Goal: Information Seeking & Learning: Learn about a topic

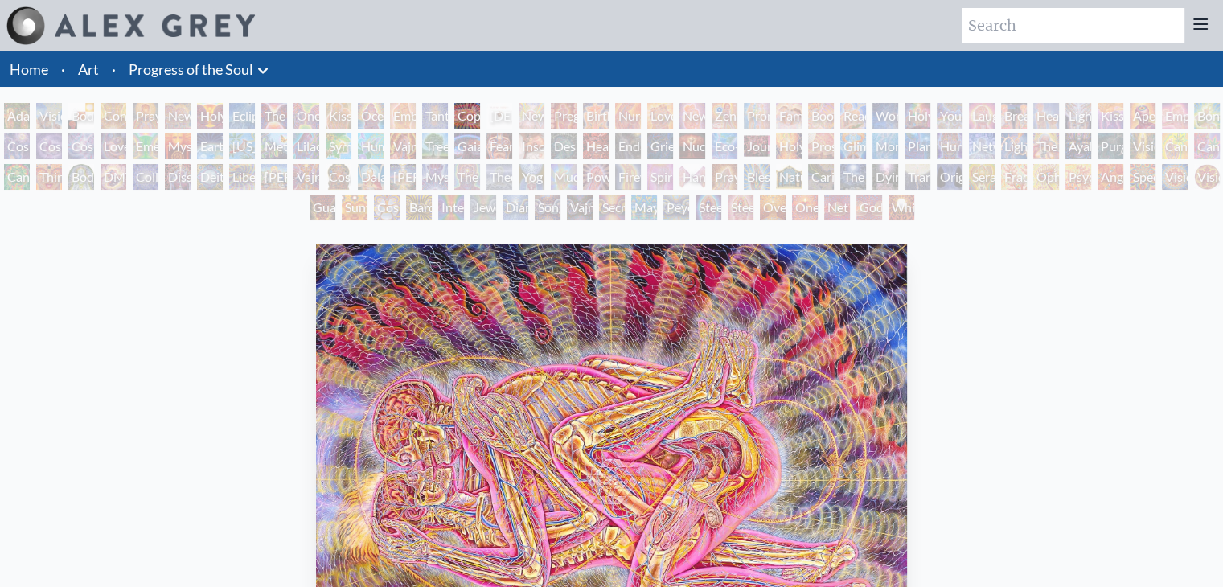
click at [190, 146] on div "Mysteriosa 2" at bounding box center [178, 146] width 26 height 26
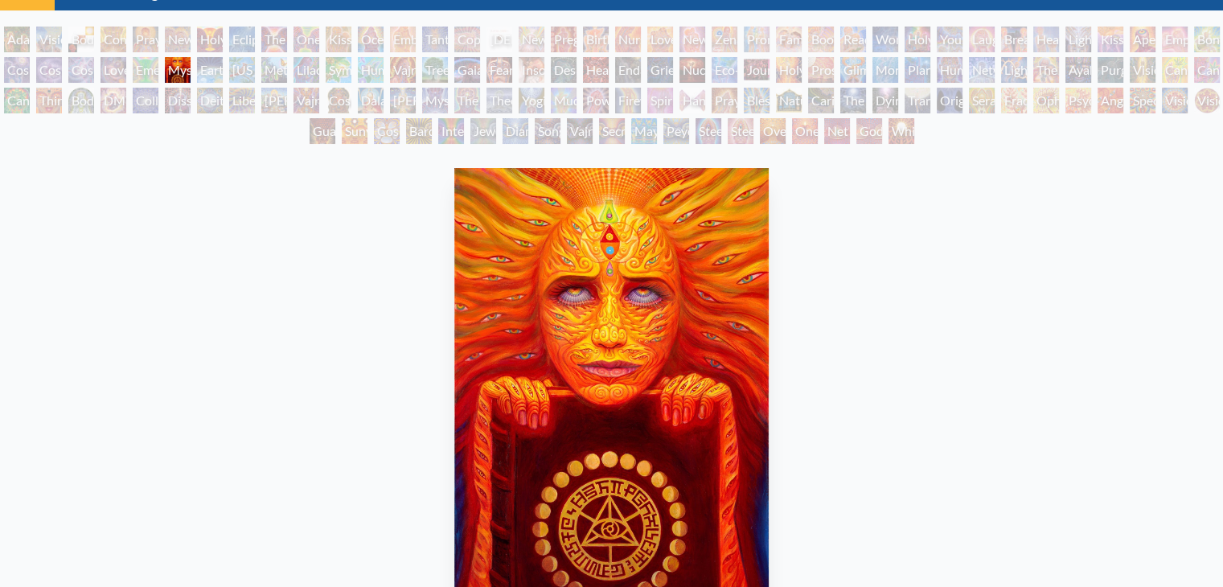
scroll to position [80, 0]
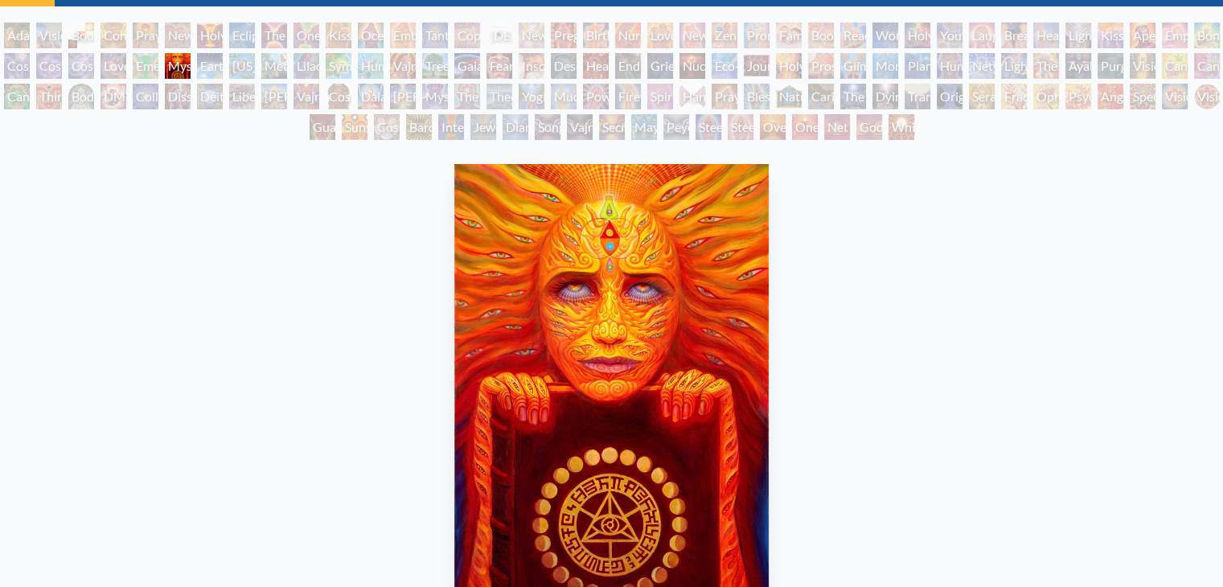
click at [255, 96] on div "Liberation Through Seeing" at bounding box center [242, 97] width 26 height 26
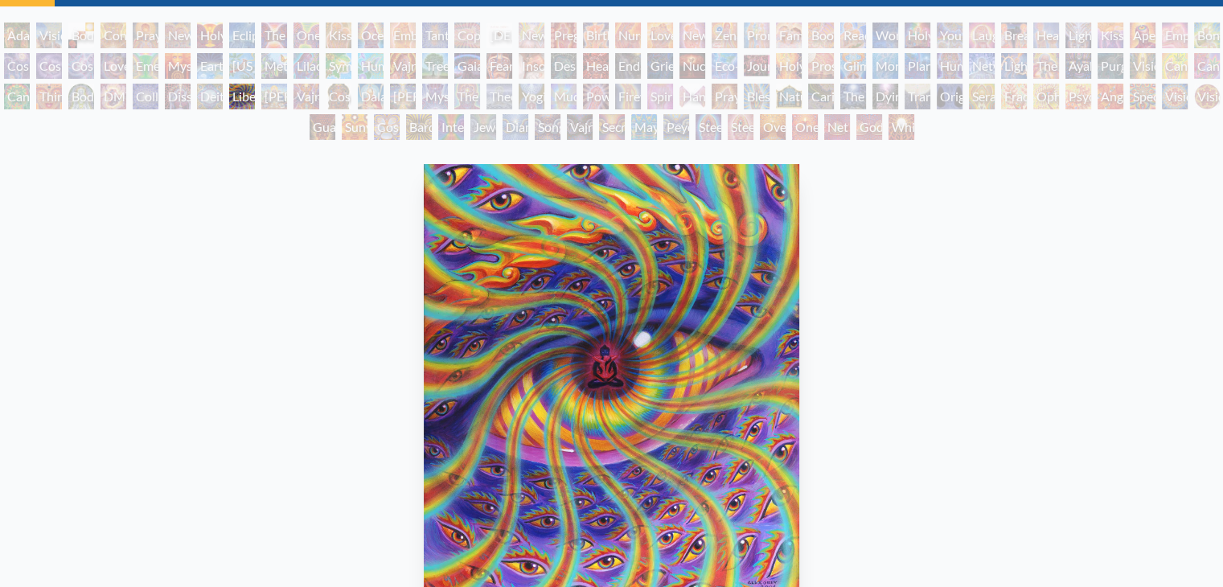
click at [351, 104] on div "Cosmic [DEMOGRAPHIC_DATA]" at bounding box center [339, 97] width 26 height 26
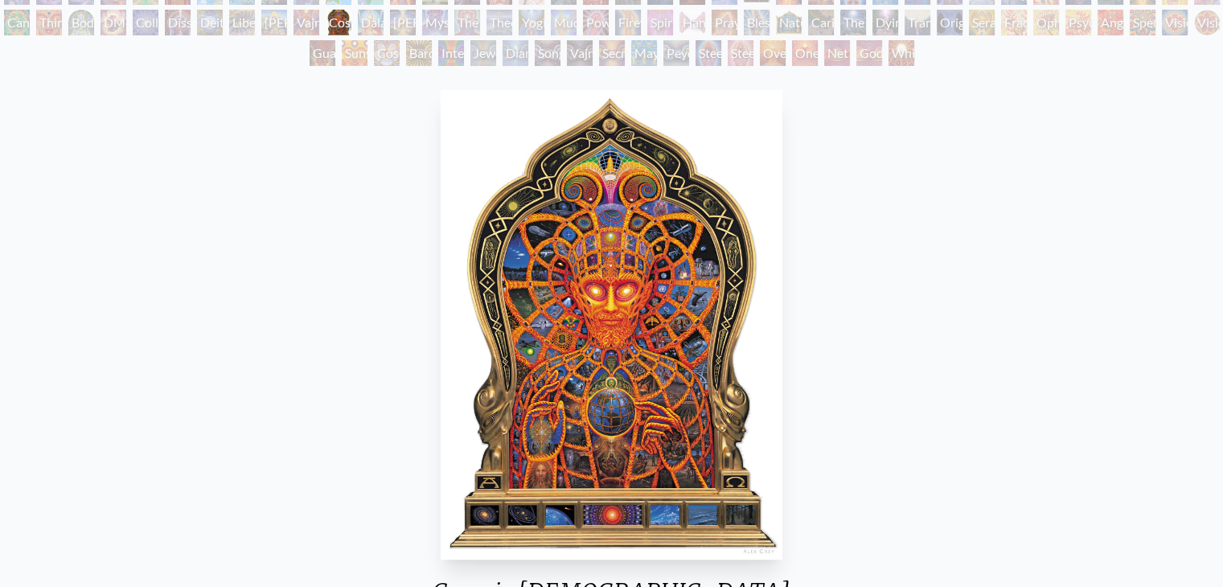
scroll to position [161, 0]
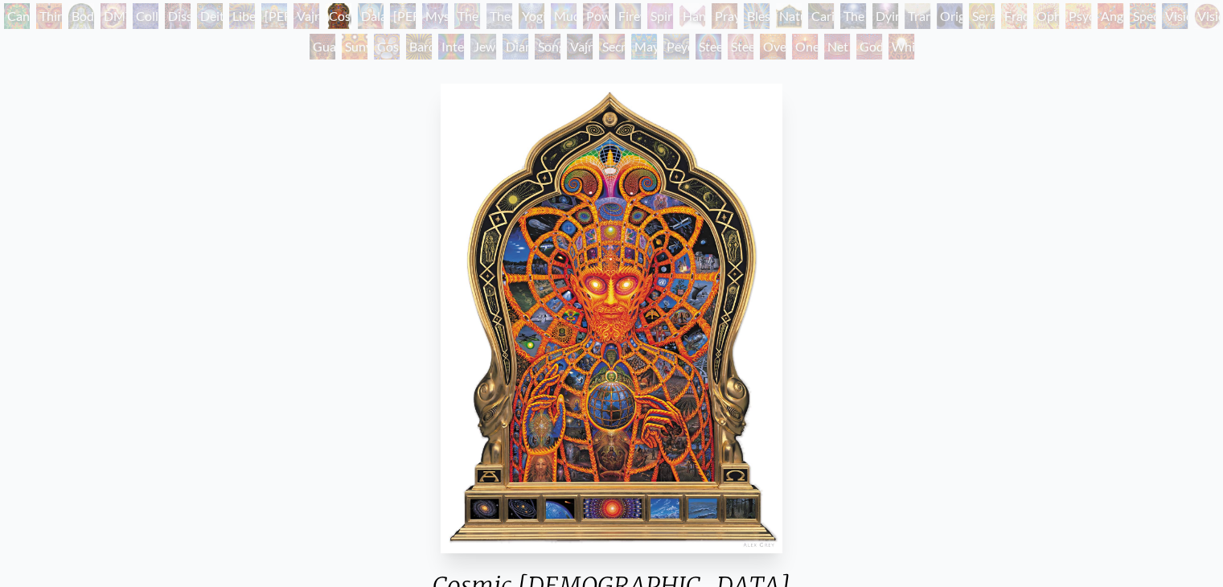
click at [381, 53] on div "Cosmic Elf" at bounding box center [387, 47] width 26 height 26
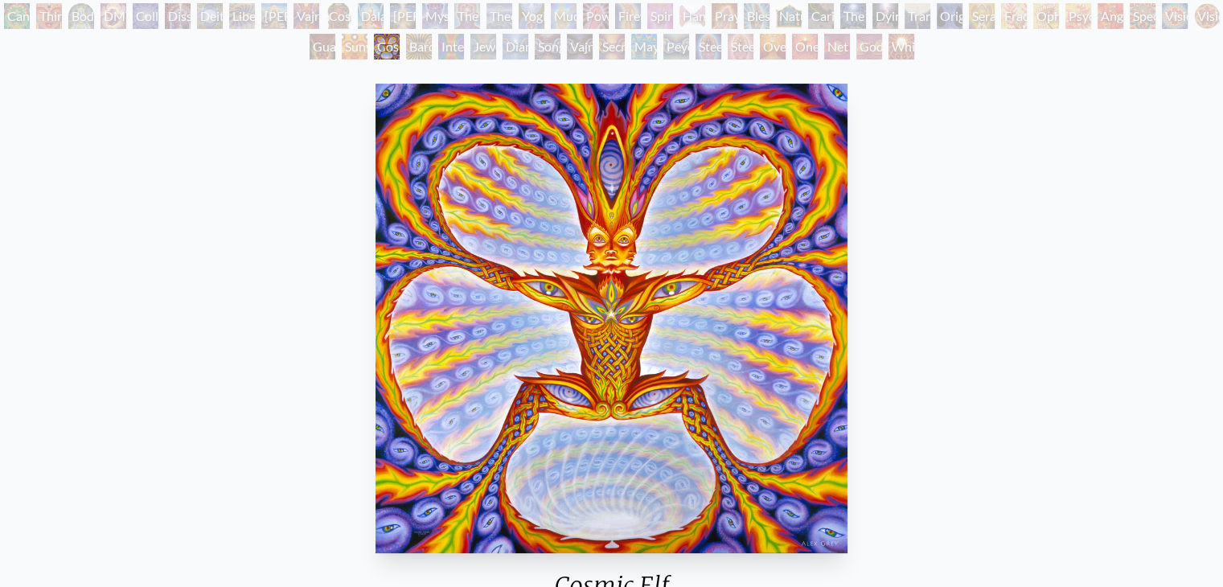
click at [496, 43] on div "Jewel Being" at bounding box center [483, 47] width 26 height 26
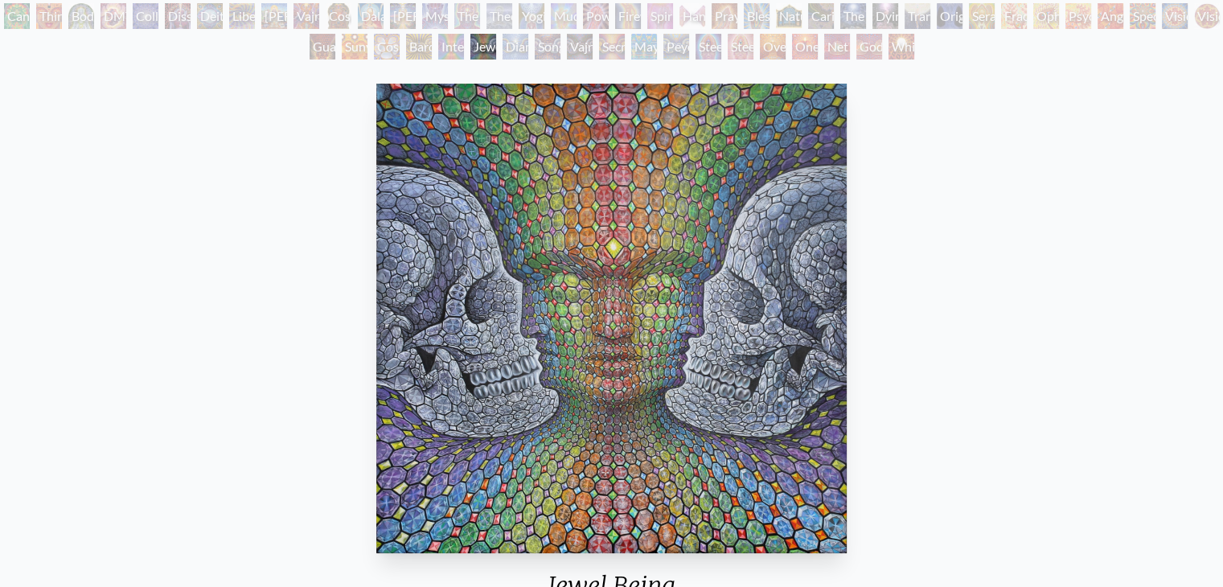
click at [663, 54] on div "Peyote Being" at bounding box center [676, 47] width 26 height 26
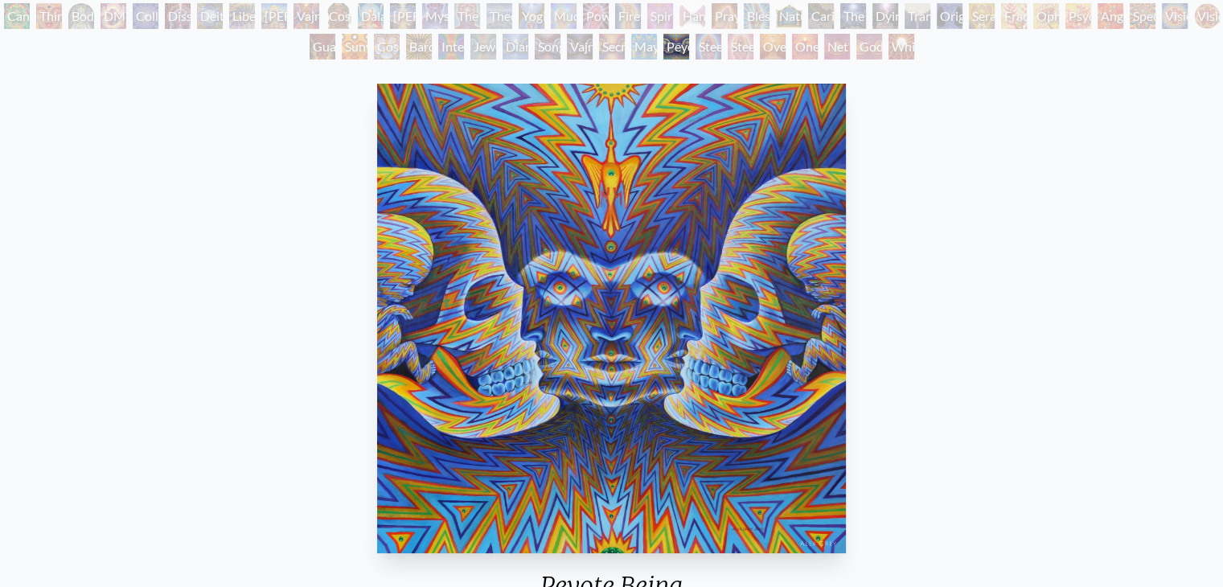
click at [753, 45] on div "Steeplehead 2" at bounding box center [740, 47] width 26 height 26
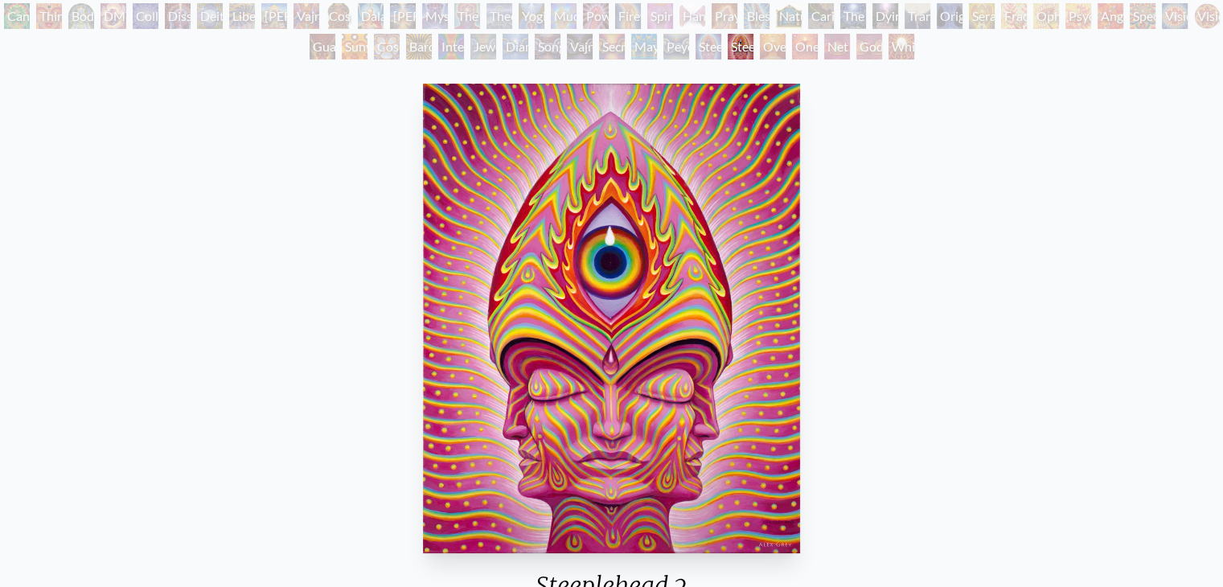
click at [705, 20] on div "Hands that See" at bounding box center [692, 16] width 26 height 26
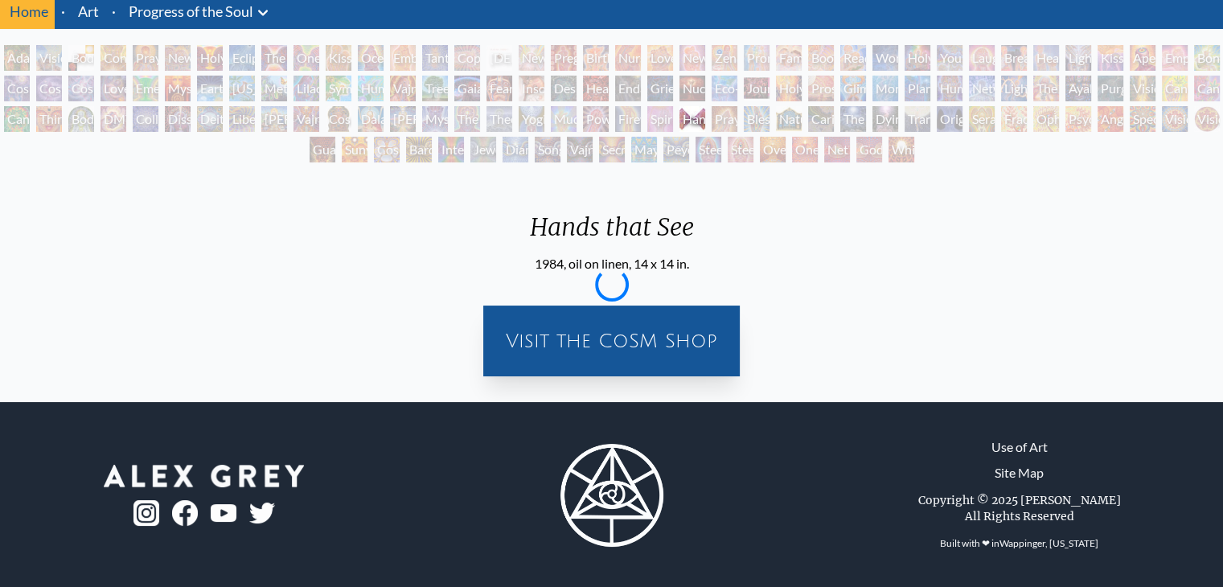
scroll to position [161, 0]
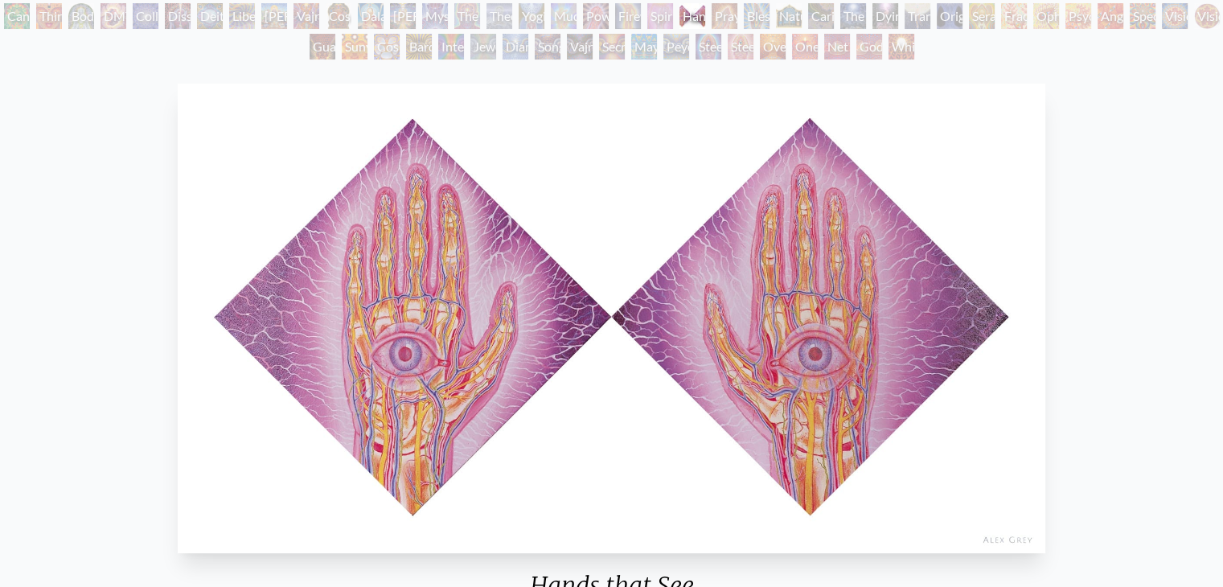
click at [850, 51] on div "Net of Being" at bounding box center [837, 47] width 26 height 26
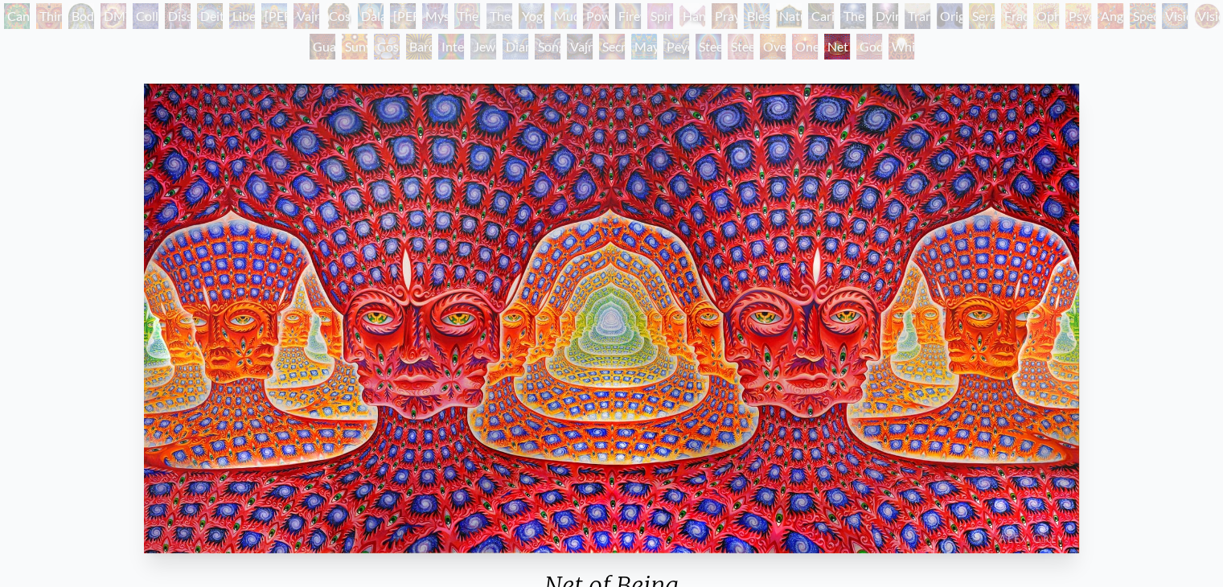
click at [930, 17] on div "Transfiguration" at bounding box center [917, 16] width 26 height 26
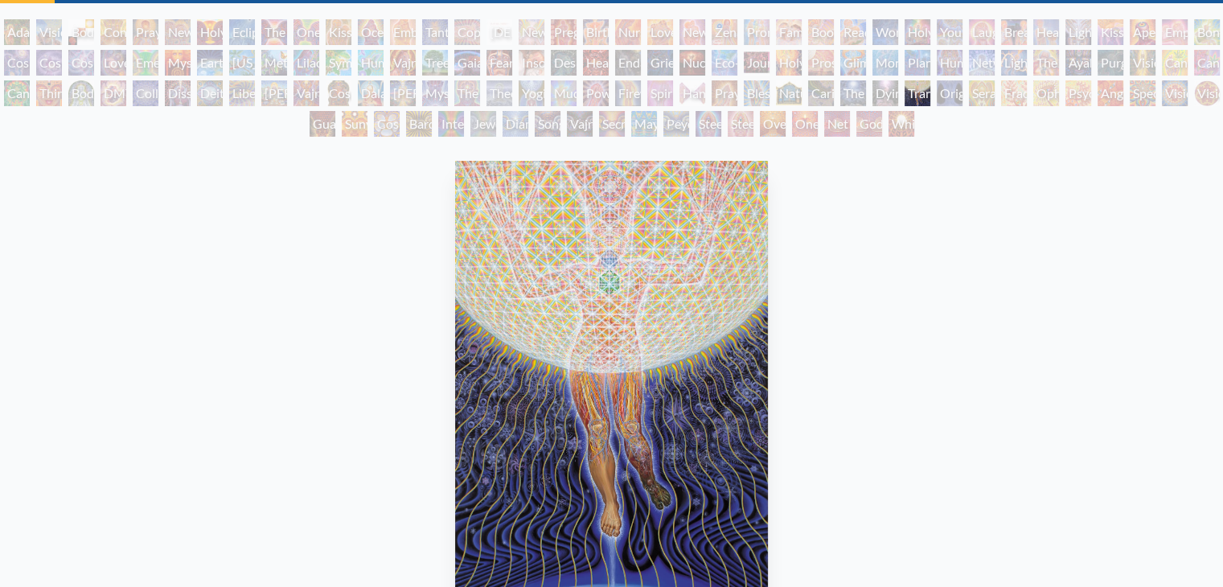
scroll to position [80, 0]
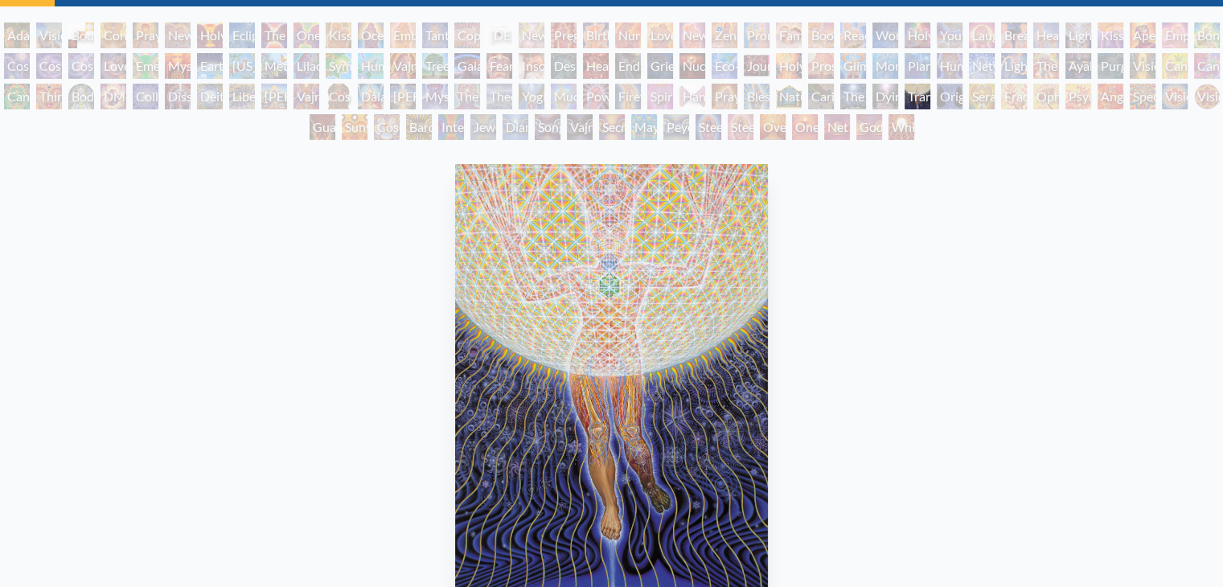
click at [994, 44] on div "Laughing Man" at bounding box center [982, 36] width 26 height 26
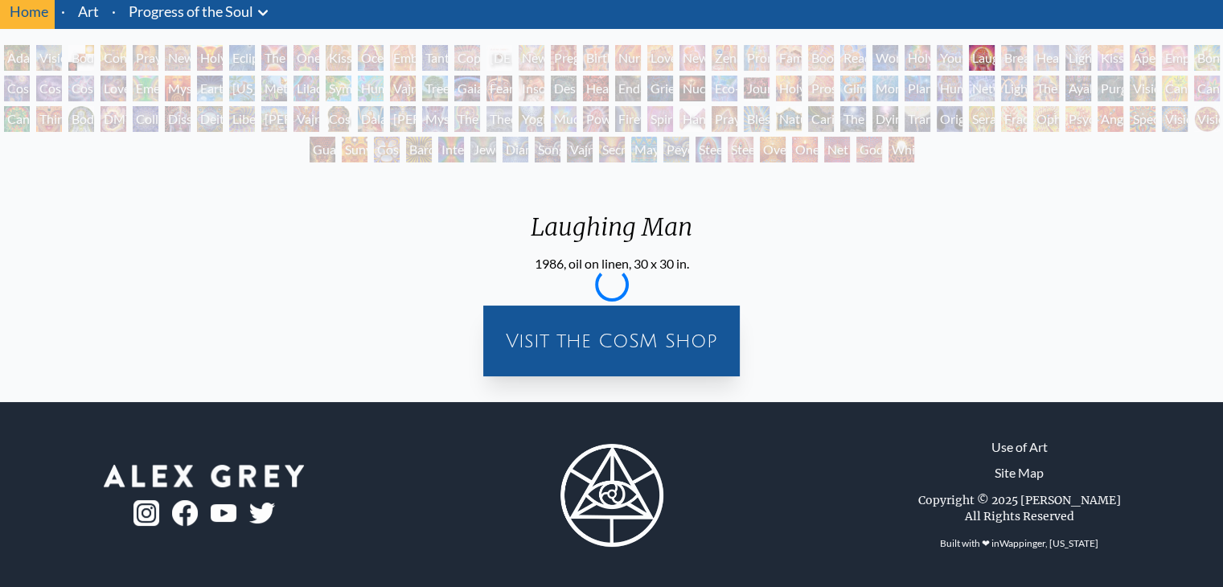
scroll to position [80, 0]
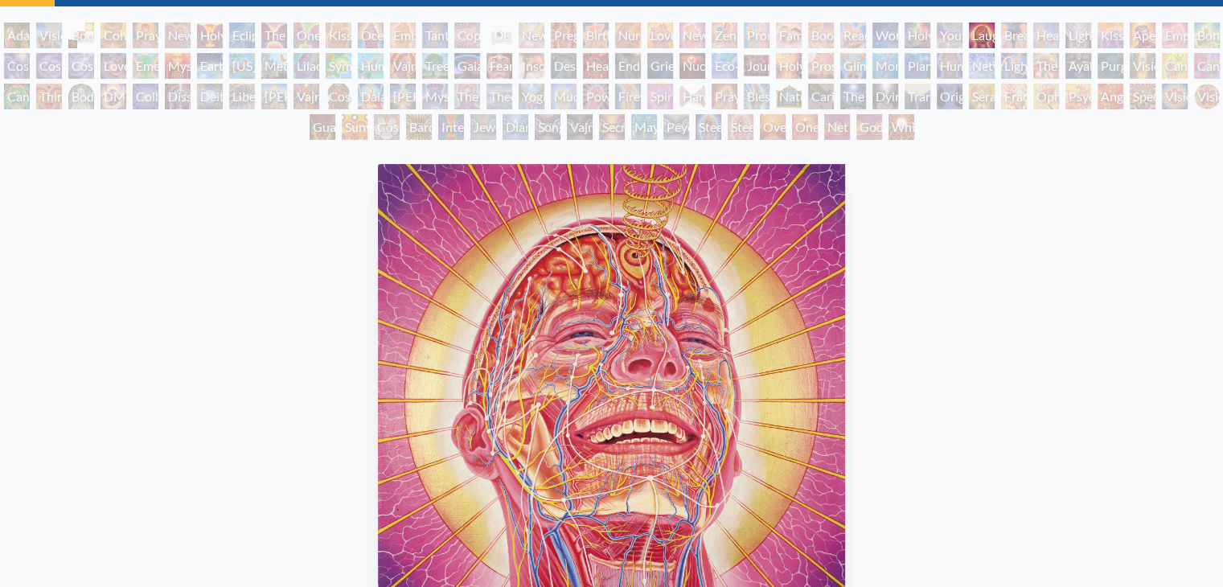
click at [1026, 24] on div "Breathing" at bounding box center [1014, 36] width 26 height 26
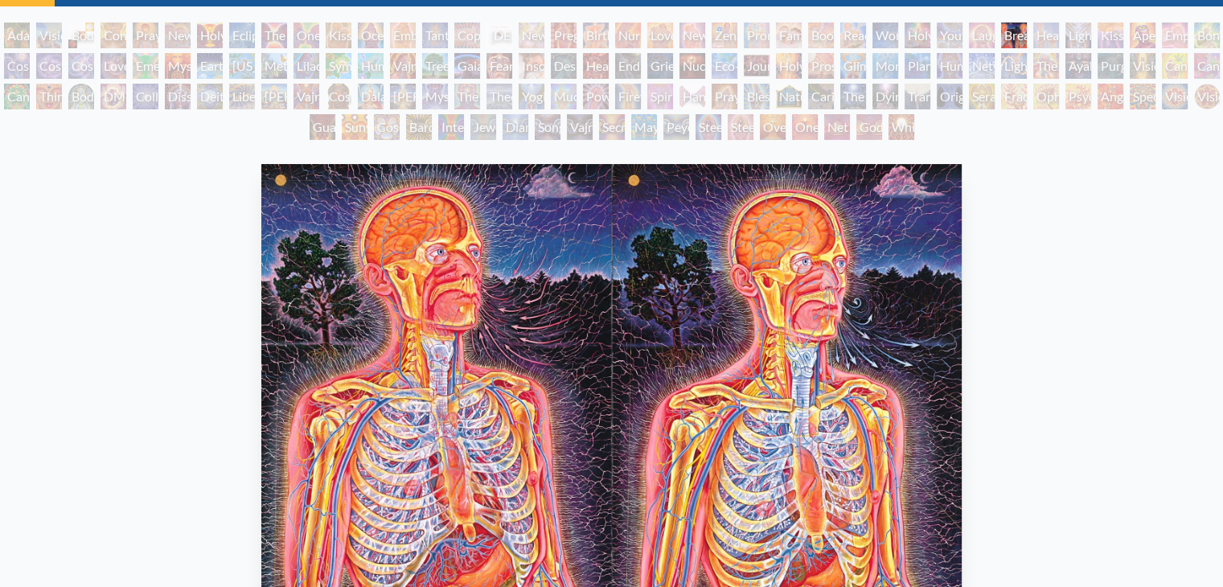
click at [1155, 38] on div "Aperture" at bounding box center [1142, 36] width 26 height 26
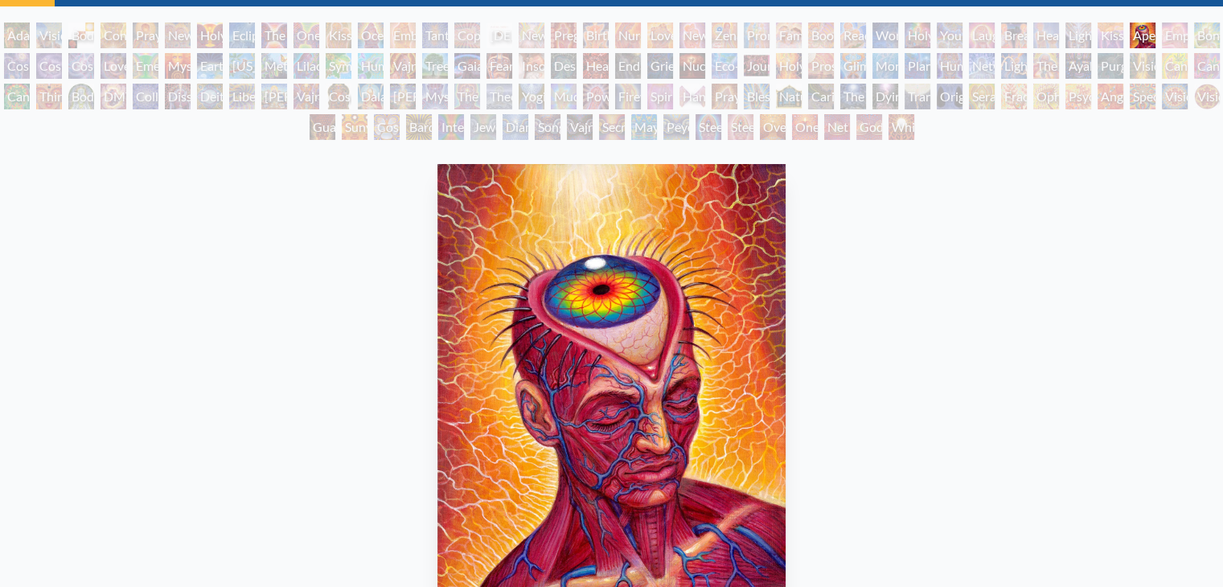
click at [1155, 41] on div "Aperture" at bounding box center [1142, 36] width 26 height 26
click at [1148, 65] on div "Vision Tree" at bounding box center [1142, 66] width 26 height 26
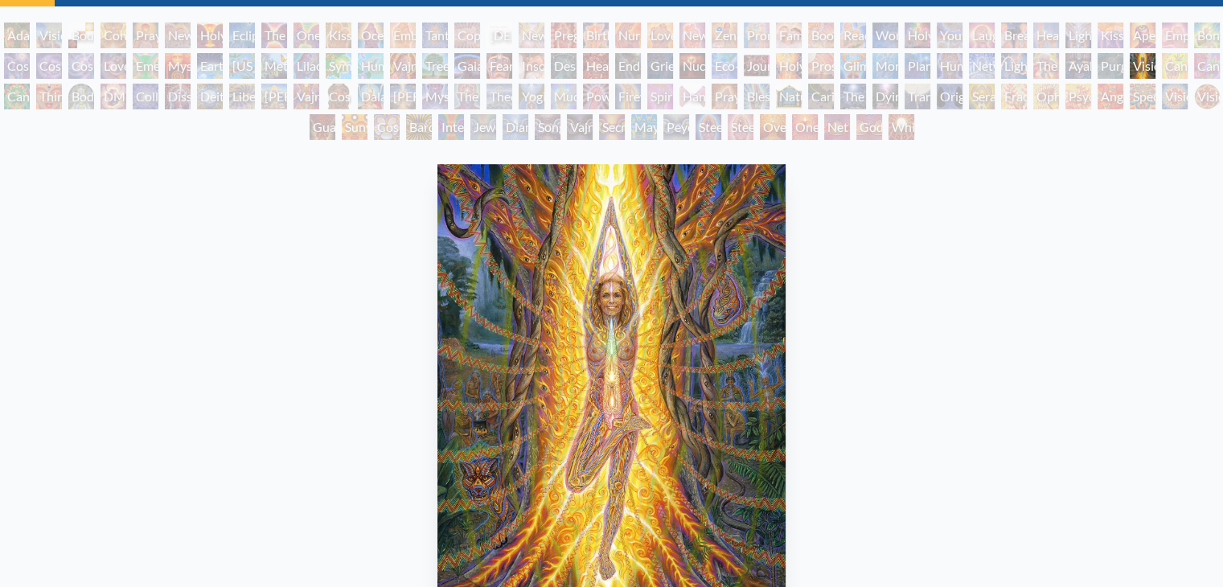
click at [1058, 63] on div "[PERSON_NAME] & Eve Visionary Origin of Language Body, Mind, Spirit Contemplati…" at bounding box center [611, 84] width 1223 height 122
click at [1091, 63] on div "Ayahuasca Visitation" at bounding box center [1078, 66] width 26 height 26
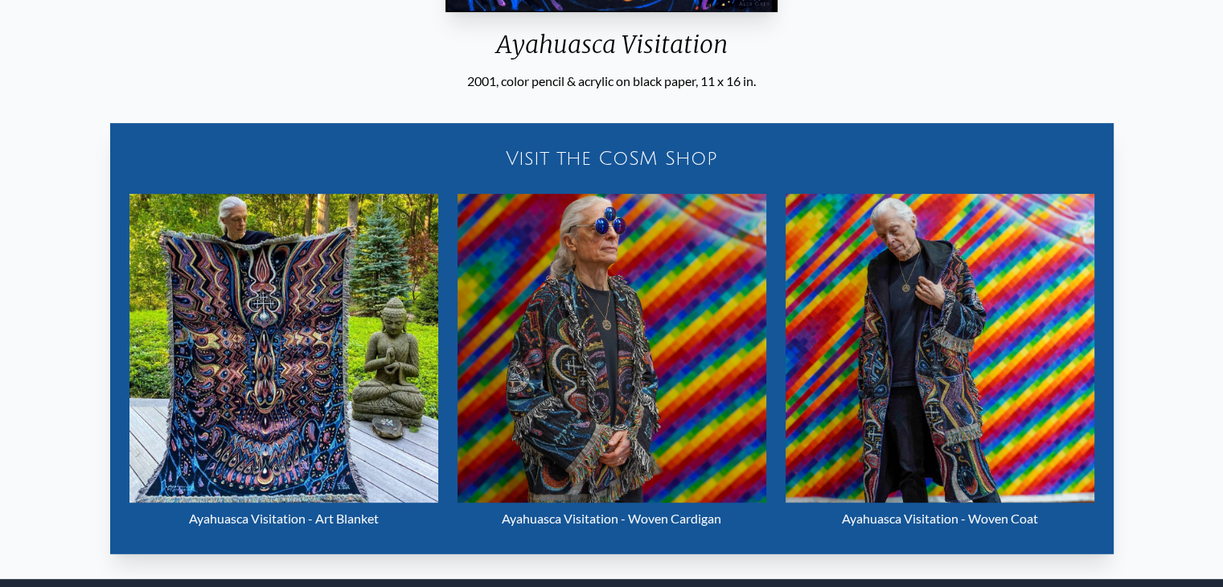
scroll to position [707, 0]
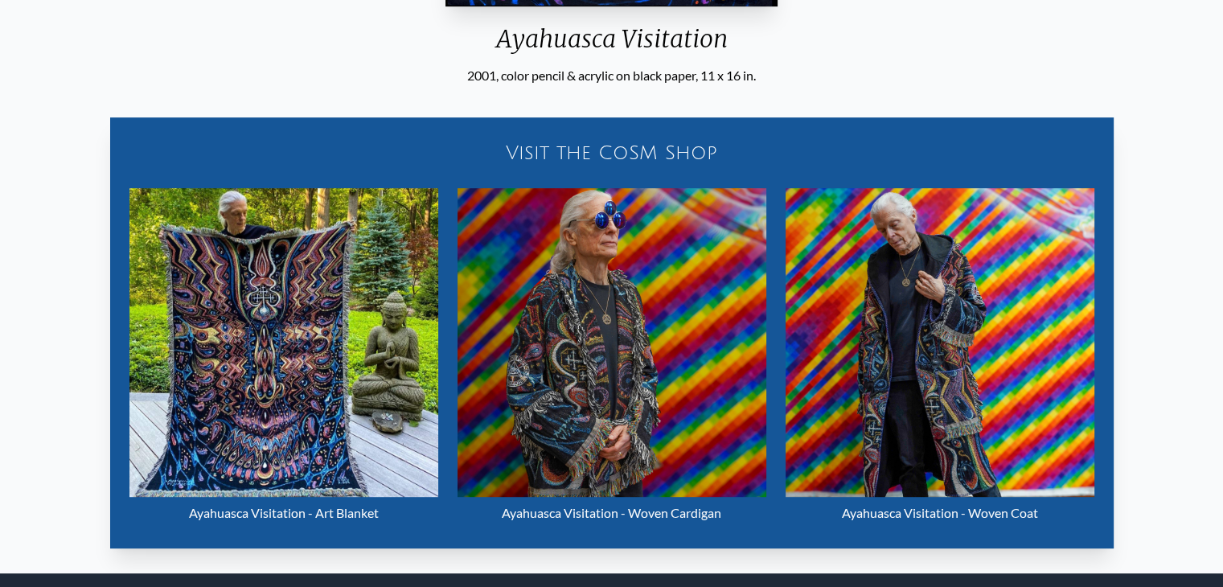
click at [668, 326] on img "72 / 133" at bounding box center [611, 342] width 309 height 309
